Goal: Entertainment & Leisure: Consume media (video, audio)

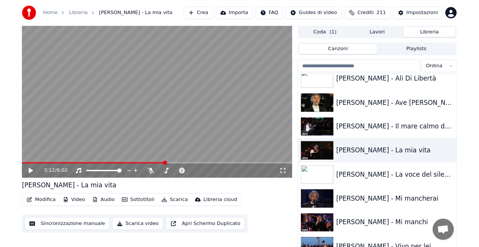
scroll to position [1195, 0]
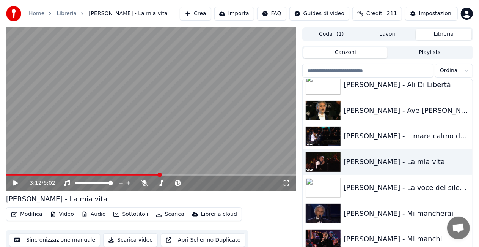
click at [18, 175] on div "3:12 / 6:02" at bounding box center [151, 182] width 290 height 15
click at [18, 175] on span at bounding box center [83, 175] width 154 height 2
click at [289, 183] on icon at bounding box center [287, 183] width 8 height 6
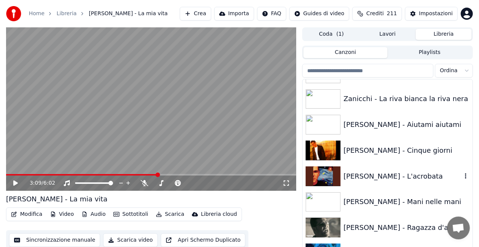
scroll to position [10307, 0]
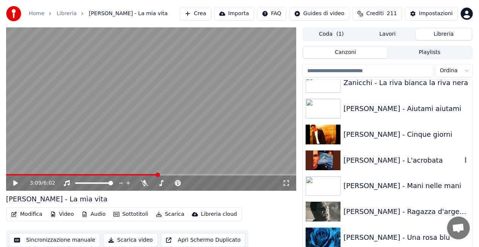
click at [386, 156] on div "[PERSON_NAME] - L'acrobata" at bounding box center [403, 160] width 118 height 11
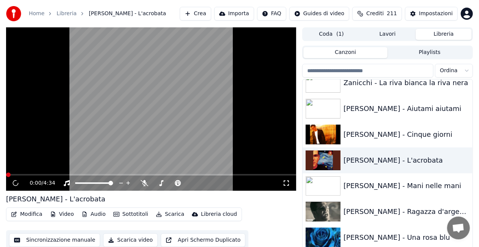
click at [287, 180] on icon at bounding box center [287, 183] width 8 height 6
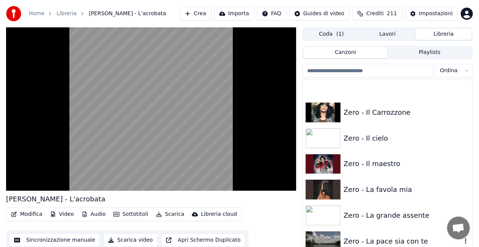
scroll to position [10573, 0]
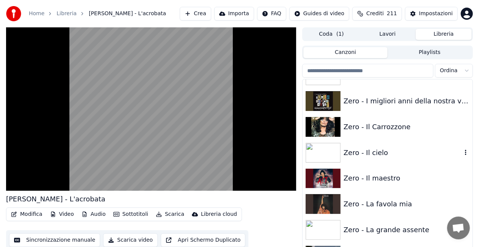
click at [382, 142] on div "Zero - Il cielo" at bounding box center [388, 153] width 170 height 26
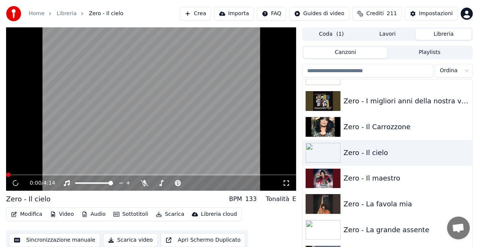
click at [285, 182] on icon at bounding box center [286, 182] width 5 height 5
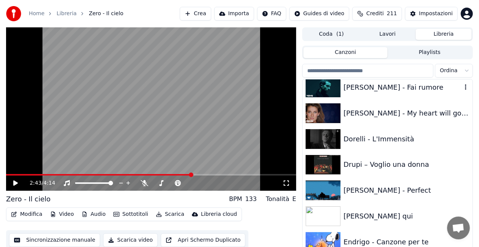
scroll to position [3289, 0]
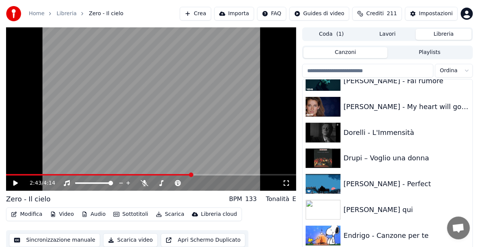
click at [386, 65] on input "search" at bounding box center [368, 71] width 131 height 14
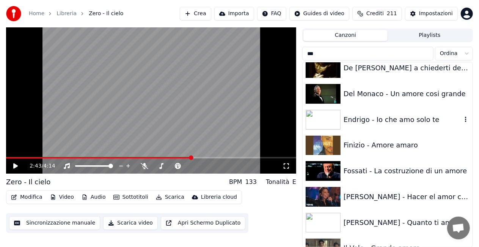
scroll to position [304, 0]
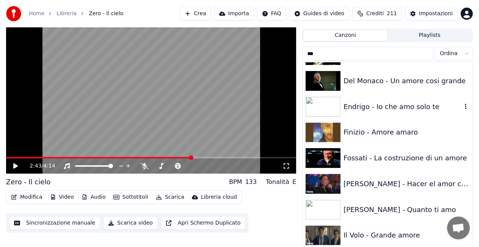
click at [386, 103] on div "Endrigo - Io che amo solo te" at bounding box center [403, 106] width 118 height 11
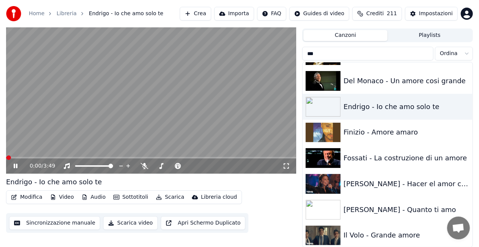
click at [286, 166] on icon at bounding box center [287, 166] width 8 height 6
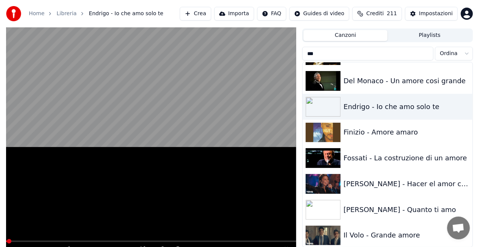
scroll to position [11, 0]
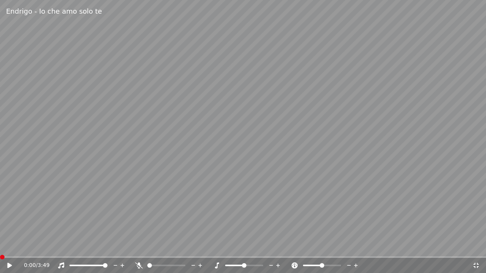
click at [0, 257] on span at bounding box center [0, 258] width 0 height 2
click at [8, 263] on icon at bounding box center [9, 265] width 5 height 5
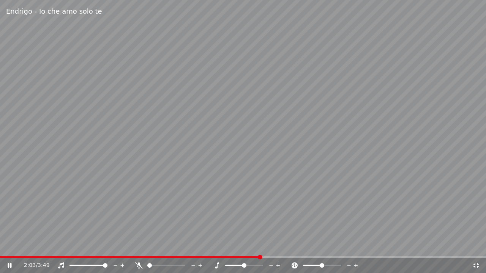
click at [6, 256] on video at bounding box center [243, 136] width 486 height 273
click at [7, 256] on video at bounding box center [243, 136] width 486 height 273
click at [7, 257] on span at bounding box center [132, 258] width 264 height 2
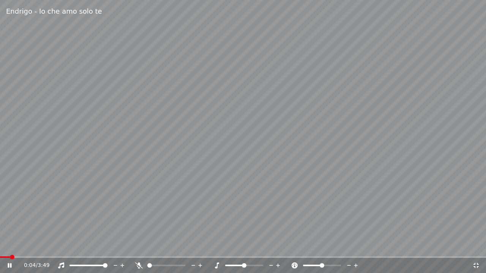
click at [135, 265] on icon at bounding box center [139, 266] width 8 height 6
click at [139, 265] on icon at bounding box center [139, 266] width 4 height 6
click at [18, 257] on span at bounding box center [9, 258] width 19 height 2
click at [11, 263] on icon at bounding box center [15, 266] width 18 height 6
click at [139, 265] on icon at bounding box center [139, 266] width 8 height 6
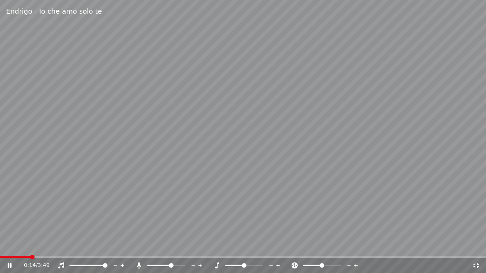
click at [172, 266] on span at bounding box center [159, 266] width 25 height 2
click at [139, 266] on icon at bounding box center [139, 266] width 8 height 6
click at [136, 267] on icon at bounding box center [139, 266] width 8 height 6
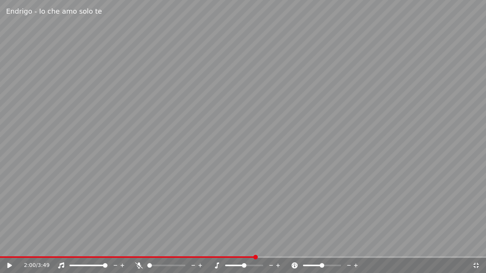
click at [54, 256] on video at bounding box center [243, 136] width 486 height 273
click at [55, 259] on div "2:01 / 3:49" at bounding box center [243, 265] width 486 height 15
click at [52, 258] on span at bounding box center [129, 258] width 258 height 2
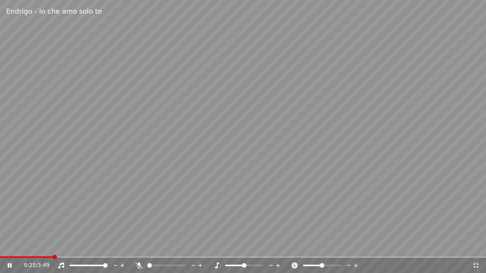
click at [30, 259] on div "0:25 / 3:49" at bounding box center [243, 265] width 486 height 15
click at [29, 258] on div "0:25 / 3:49" at bounding box center [243, 265] width 486 height 15
click at [29, 257] on span at bounding box center [26, 258] width 53 height 2
click at [109, 197] on video at bounding box center [243, 136] width 486 height 273
click at [134, 165] on video at bounding box center [243, 136] width 486 height 273
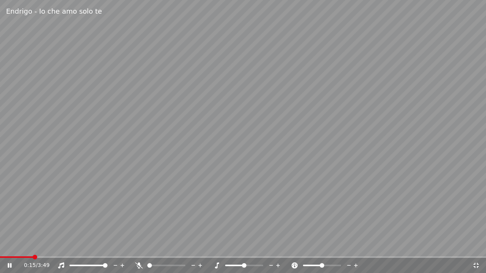
click at [139, 263] on icon at bounding box center [139, 266] width 8 height 6
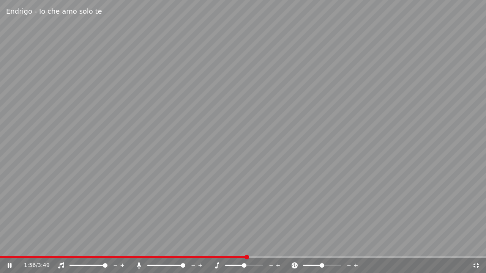
drag, startPoint x: 140, startPoint y: 264, endPoint x: 112, endPoint y: 259, distance: 28.5
click at [140, 265] on icon at bounding box center [139, 266] width 4 height 6
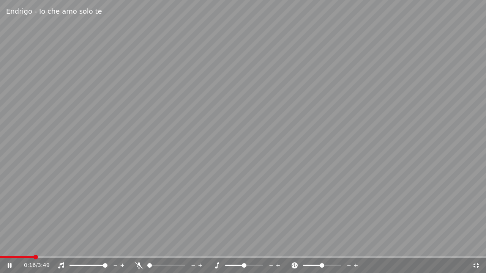
click at [33, 258] on span at bounding box center [17, 258] width 34 height 2
click at [22, 258] on div "0:28 / 3:49" at bounding box center [243, 265] width 486 height 15
click at [21, 257] on span at bounding box center [10, 258] width 21 height 2
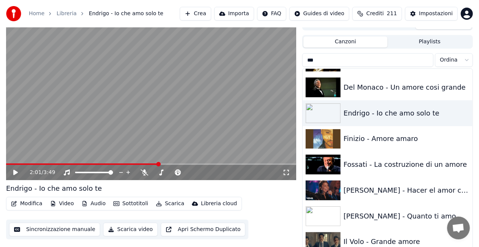
drag, startPoint x: 332, startPoint y: 58, endPoint x: 169, endPoint y: 98, distance: 168.6
click at [169, 98] on div "2:01 / 3:49 Endrigo - Io che amo solo te Modifica Video Audio Sottotitoli Scari…" at bounding box center [239, 135] width 479 height 237
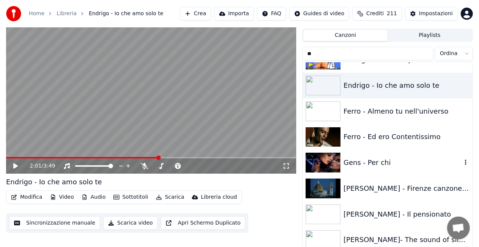
scroll to position [455, 0]
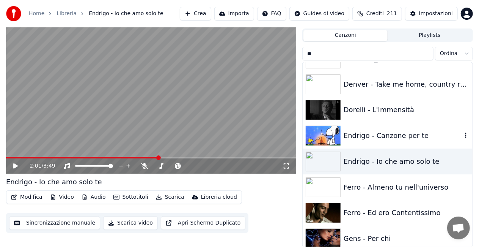
type input "**"
click at [377, 143] on div "Endrigo - Canzone per te" at bounding box center [388, 136] width 170 height 26
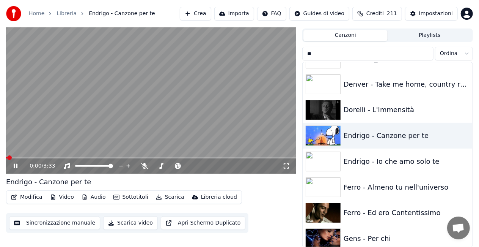
click at [288, 165] on icon at bounding box center [287, 166] width 8 height 6
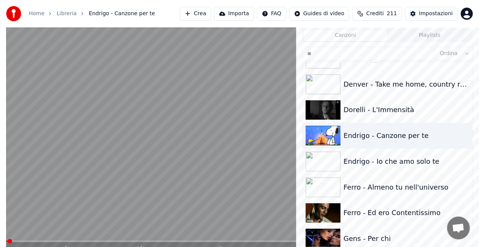
scroll to position [11, 0]
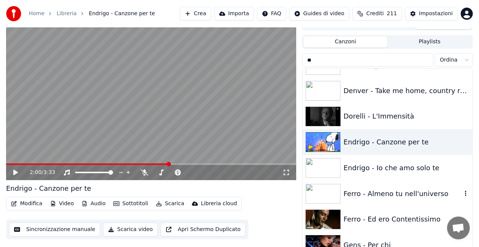
drag, startPoint x: 424, startPoint y: 192, endPoint x: 330, endPoint y: 181, distance: 95.2
click at [424, 192] on div "Ferro - Almeno tu nell'universo" at bounding box center [403, 193] width 118 height 11
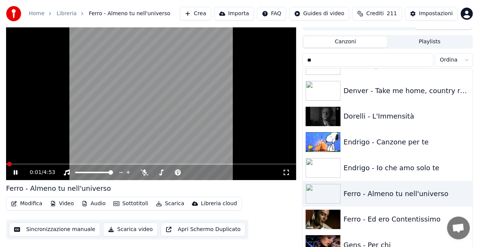
click at [284, 173] on icon at bounding box center [286, 172] width 5 height 5
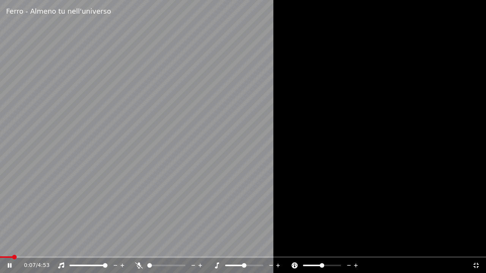
click at [139, 264] on icon at bounding box center [139, 266] width 8 height 6
click at [3, 257] on span at bounding box center [1, 258] width 3 height 2
click at [136, 264] on icon at bounding box center [139, 266] width 8 height 6
click at [138, 265] on icon at bounding box center [139, 266] width 8 height 6
click at [135, 266] on icon at bounding box center [139, 266] width 8 height 6
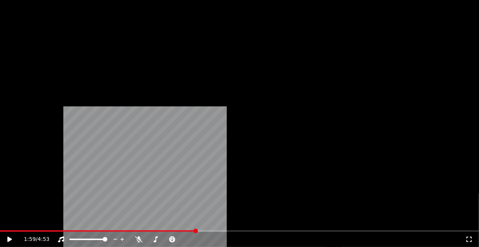
scroll to position [987, 0]
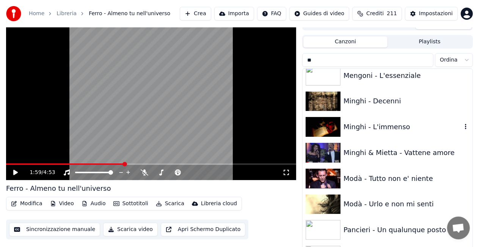
click at [395, 130] on div "Minghi - L'immenso" at bounding box center [403, 126] width 118 height 11
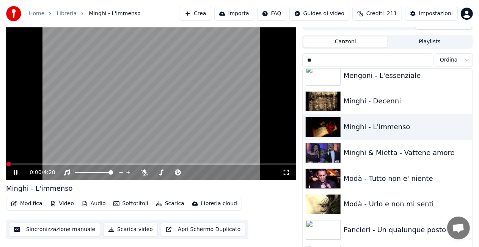
click at [286, 171] on icon at bounding box center [287, 172] width 8 height 6
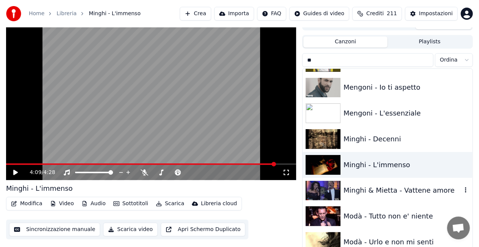
scroll to position [987, 0]
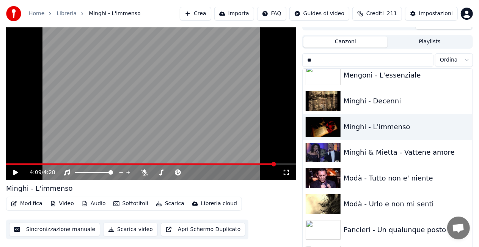
click at [25, 198] on button "Modifica" at bounding box center [27, 203] width 38 height 11
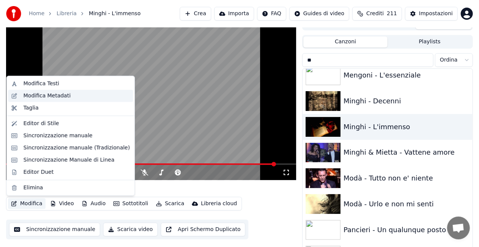
click at [51, 94] on div "Modifica Metadati" at bounding box center [47, 96] width 47 height 8
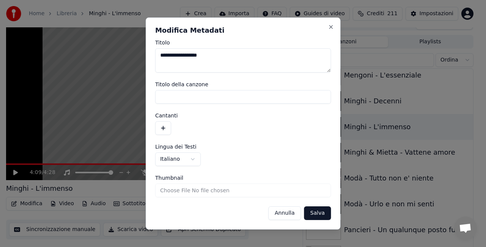
click at [328, 72] on textarea "**********" at bounding box center [243, 60] width 176 height 24
drag, startPoint x: 328, startPoint y: 72, endPoint x: 327, endPoint y: 66, distance: 6.1
click at [327, 66] on textarea "**********" at bounding box center [243, 60] width 176 height 24
click at [314, 61] on textarea "**********" at bounding box center [243, 60] width 176 height 24
click at [330, 25] on button "Close" at bounding box center [331, 27] width 6 height 6
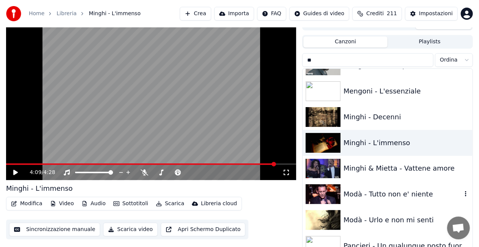
scroll to position [949, 0]
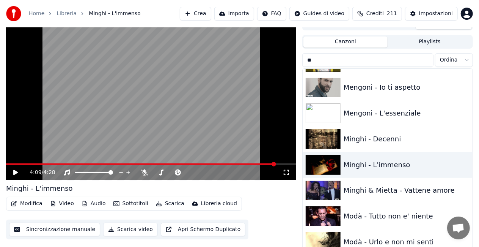
drag, startPoint x: 320, startPoint y: 60, endPoint x: 286, endPoint y: 58, distance: 33.5
click at [276, 60] on div "4:09 / 4:28 Minghi - L'immenso Modifica Video Audio Sottotitoli Scarica Libreri…" at bounding box center [239, 135] width 479 height 237
click at [426, 61] on input "**" at bounding box center [368, 60] width 131 height 14
click at [427, 61] on input "**" at bounding box center [368, 60] width 131 height 14
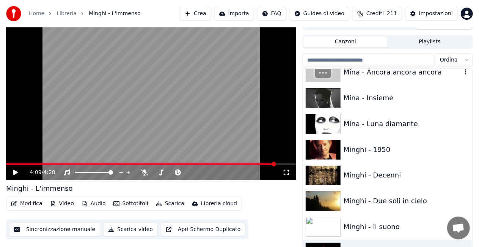
scroll to position [6073, 0]
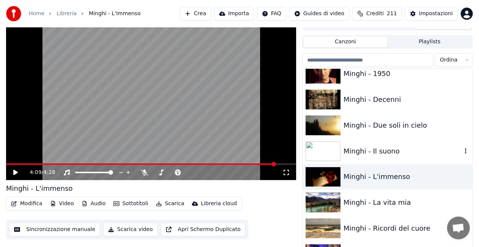
click at [379, 153] on div "Minghi - Il suono" at bounding box center [403, 151] width 118 height 11
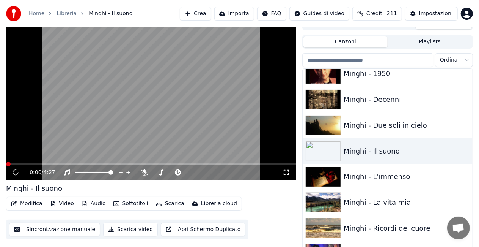
click at [288, 172] on icon at bounding box center [286, 172] width 5 height 5
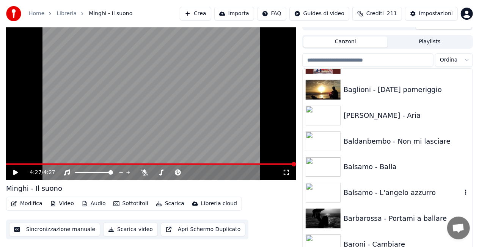
scroll to position [363, 0]
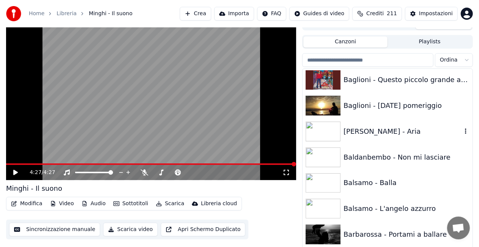
click at [377, 131] on div "[PERSON_NAME] - Aria" at bounding box center [403, 131] width 118 height 11
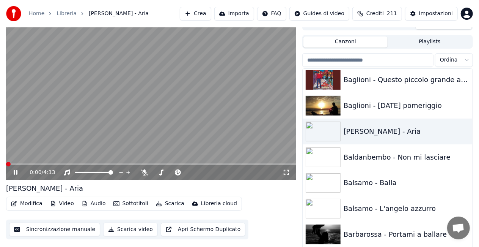
click at [289, 172] on icon at bounding box center [287, 172] width 8 height 6
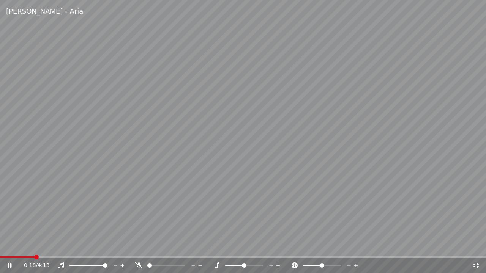
click at [34, 257] on span at bounding box center [17, 258] width 35 height 2
click at [18, 259] on div "0:20 / 4:13" at bounding box center [243, 265] width 486 height 15
click at [17, 257] on span at bounding box center [8, 258] width 17 height 2
click at [136, 263] on icon at bounding box center [139, 266] width 8 height 6
click at [139, 264] on icon at bounding box center [139, 266] width 4 height 6
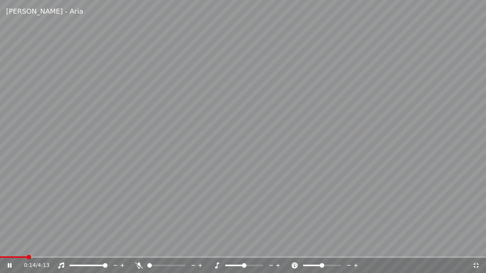
click at [27, 257] on span at bounding box center [13, 258] width 27 height 2
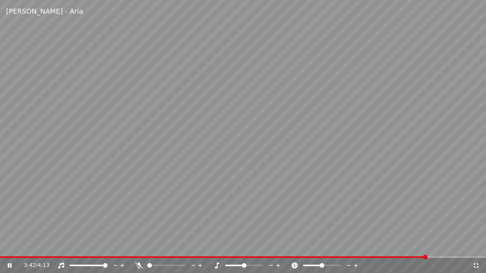
click at [16, 258] on div "3:42 / 4:13" at bounding box center [243, 265] width 486 height 15
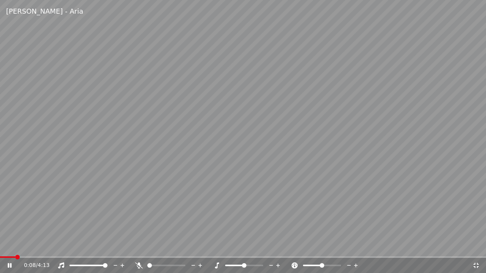
click at [15, 257] on span at bounding box center [7, 258] width 15 height 2
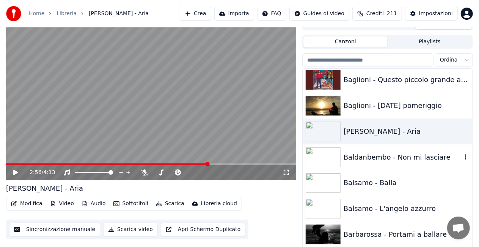
click at [404, 159] on div "Baldanbembo - Non mi lasciare" at bounding box center [403, 157] width 118 height 11
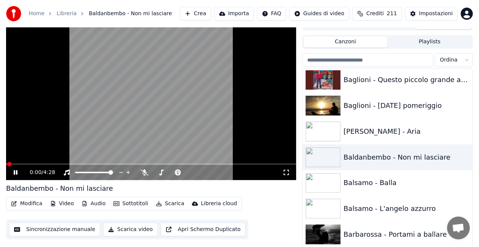
click at [289, 172] on icon at bounding box center [286, 172] width 5 height 5
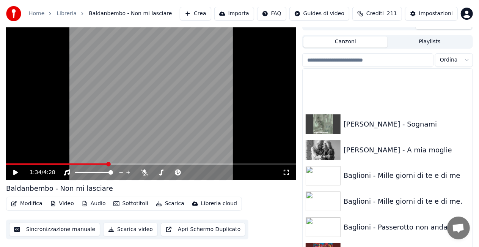
scroll to position [173, 0]
